Goal: Register for event/course

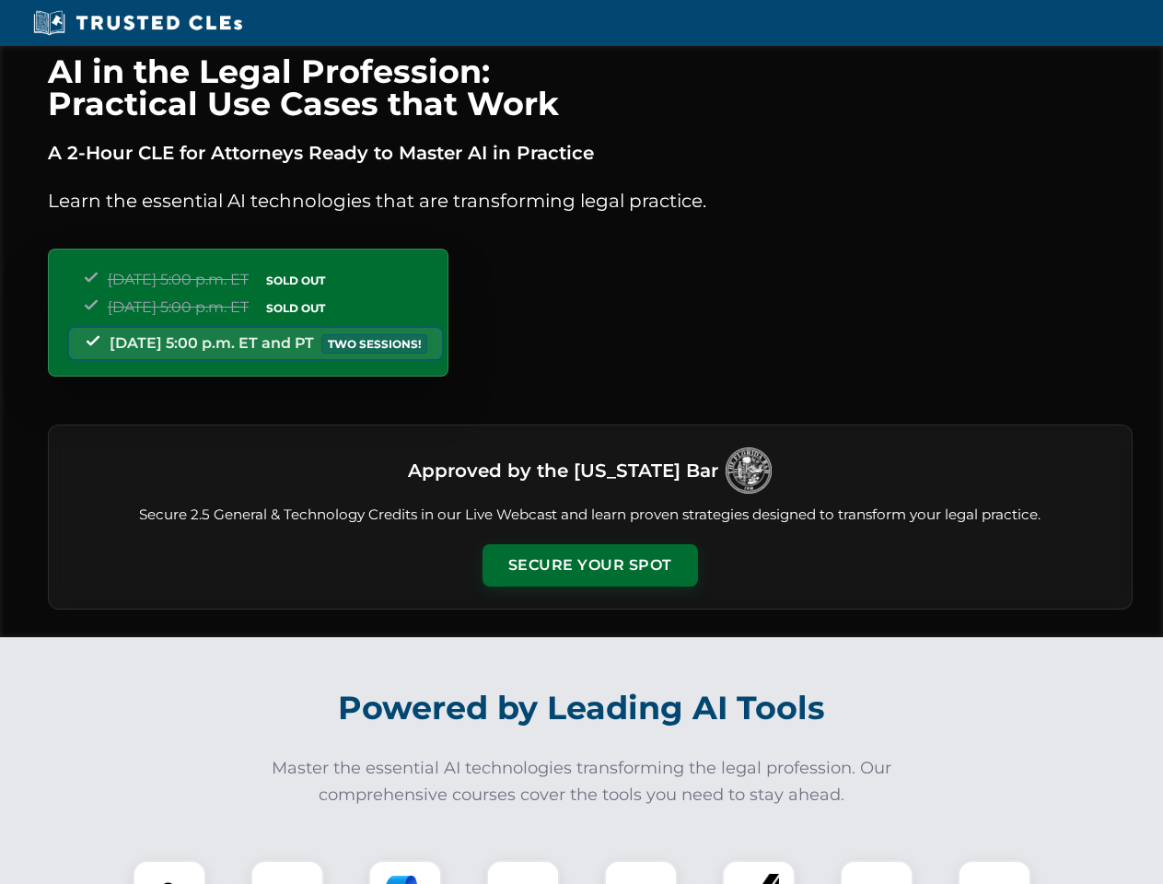
click at [589, 565] on button "Secure Your Spot" at bounding box center [589, 565] width 215 height 42
click at [169, 872] on img at bounding box center [169, 896] width 53 height 53
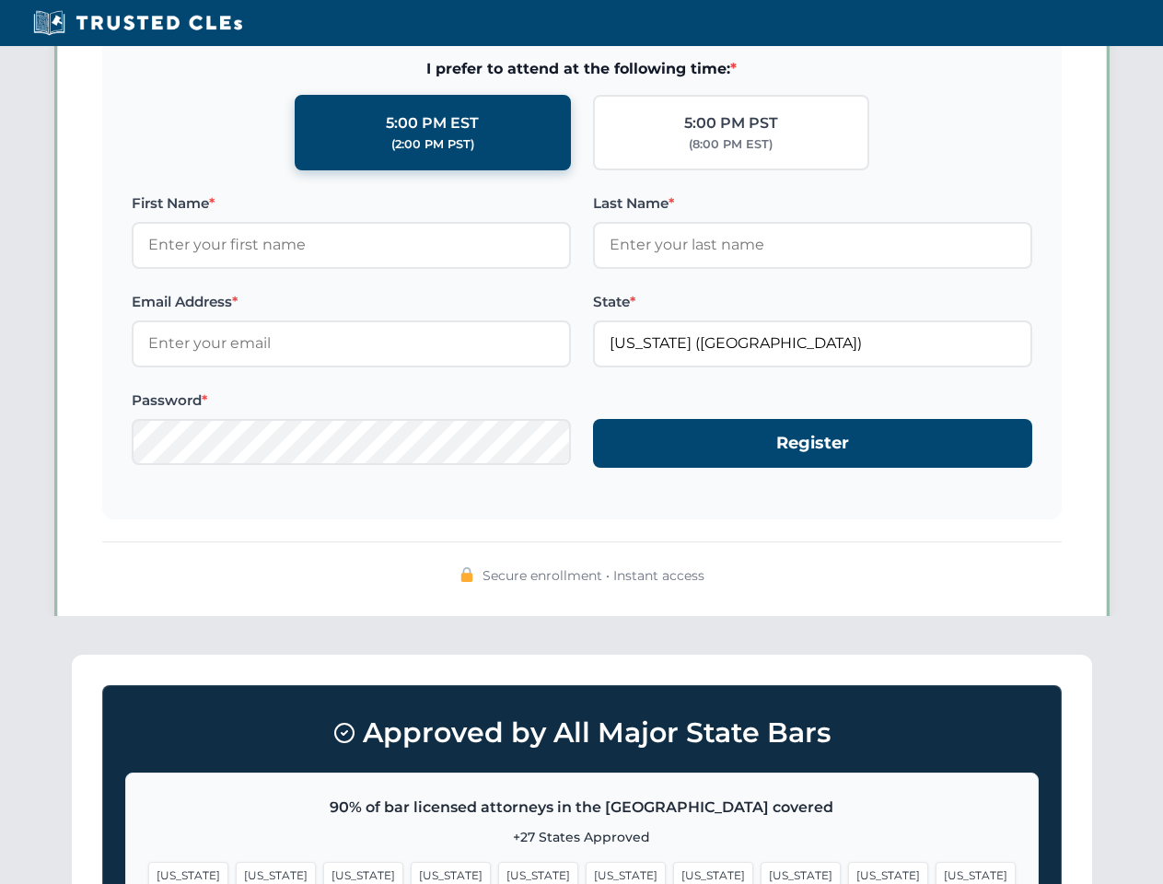
click at [673, 872] on span "[US_STATE]" at bounding box center [713, 875] width 80 height 27
click at [848, 872] on span "[US_STATE]" at bounding box center [888, 875] width 80 height 27
